Goal: Task Accomplishment & Management: Use online tool/utility

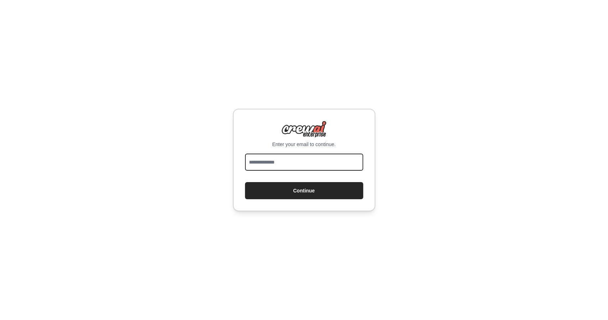
drag, startPoint x: 0, startPoint y: 0, endPoint x: 303, endPoint y: 158, distance: 341.8
click at [303, 158] on input "email" at bounding box center [304, 162] width 118 height 17
click at [249, 159] on input "email" at bounding box center [304, 162] width 118 height 17
drag, startPoint x: 444, startPoint y: 97, endPoint x: 427, endPoint y: 101, distance: 16.8
click at [443, 97] on div "Enter your email to continue. Continue" at bounding box center [304, 160] width 608 height 320
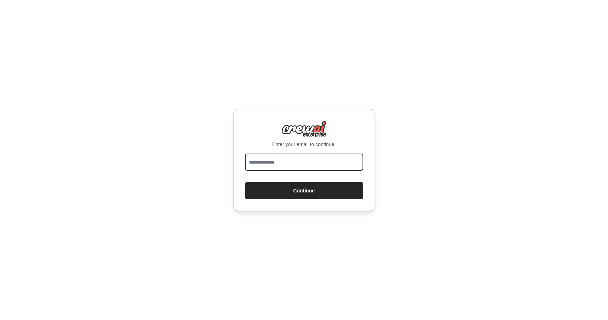
click at [303, 161] on input "email" at bounding box center [304, 162] width 118 height 17
type input "**********"
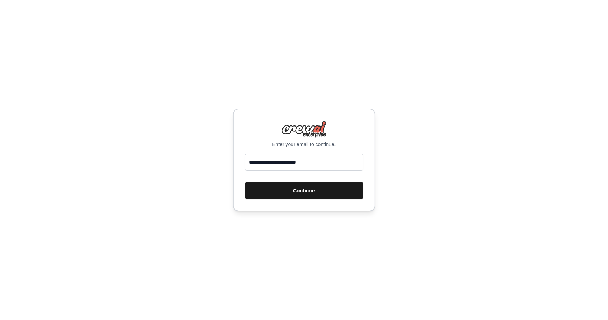
click at [298, 191] on button "Continue" at bounding box center [304, 190] width 118 height 17
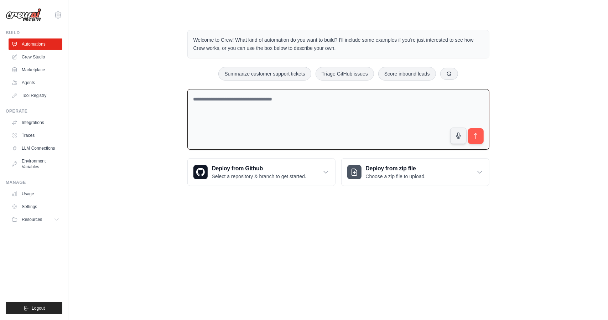
click at [346, 108] on textarea at bounding box center [338, 119] width 302 height 61
click at [262, 104] on textarea at bounding box center [338, 119] width 302 height 61
type textarea "*"
type textarea "**********"
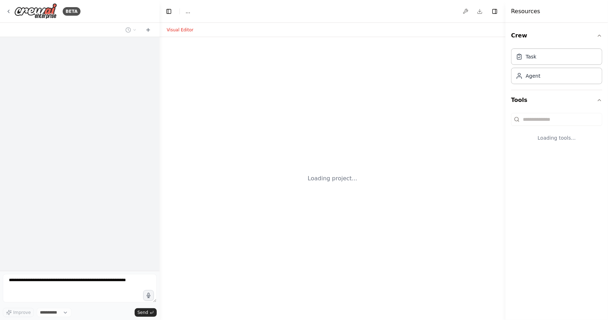
select select "****"
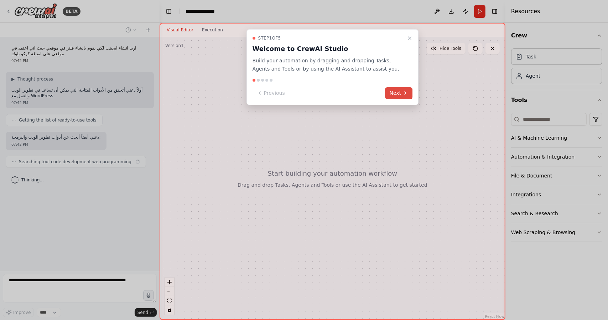
click at [402, 94] on button "Next" at bounding box center [399, 93] width 27 height 12
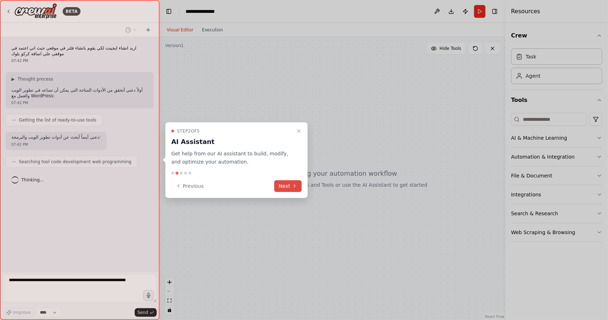
click at [298, 184] on button "Next" at bounding box center [287, 186] width 27 height 12
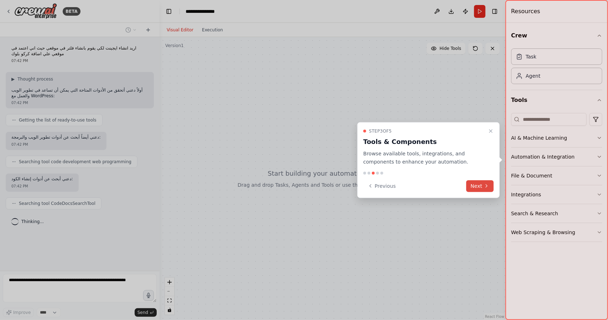
click at [482, 182] on button "Next" at bounding box center [480, 186] width 27 height 12
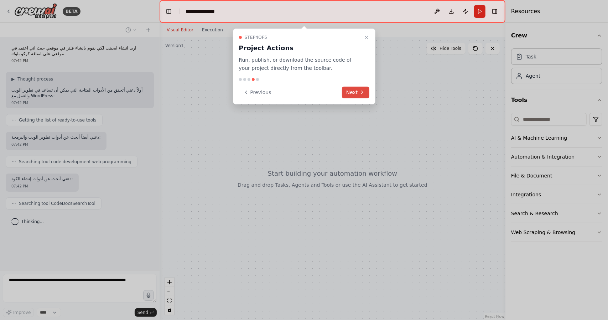
click at [360, 96] on button "Next" at bounding box center [355, 93] width 27 height 12
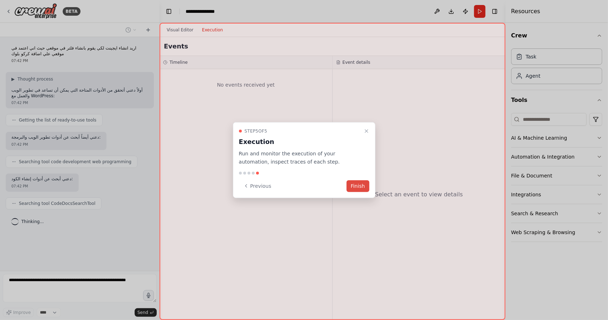
click at [361, 183] on button "Finish" at bounding box center [358, 186] width 23 height 12
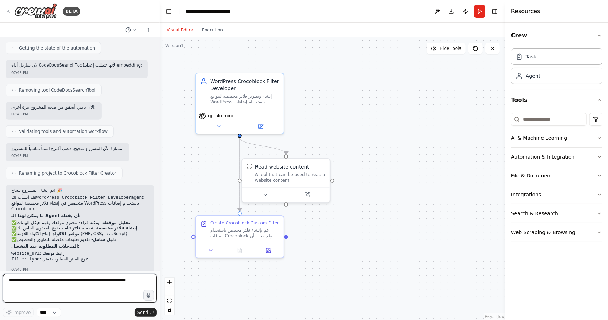
scroll to position [393, 0]
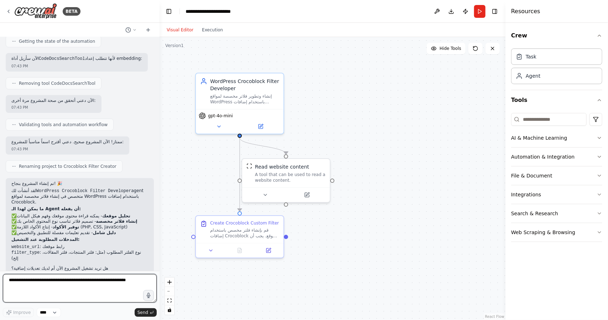
click at [120, 284] on textarea at bounding box center [80, 288] width 154 height 29
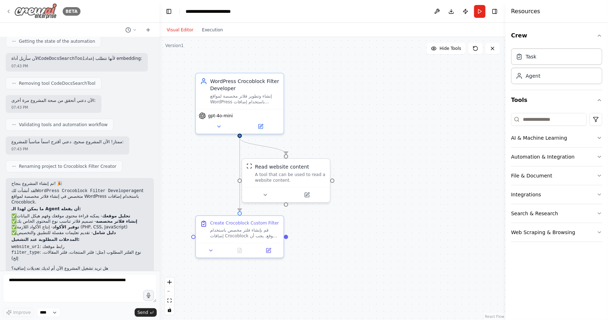
click at [12, 11] on div "BETA" at bounding box center [43, 11] width 75 height 16
click at [491, 49] on icon at bounding box center [493, 49] width 6 height 6
